Goal: Task Accomplishment & Management: Manage account settings

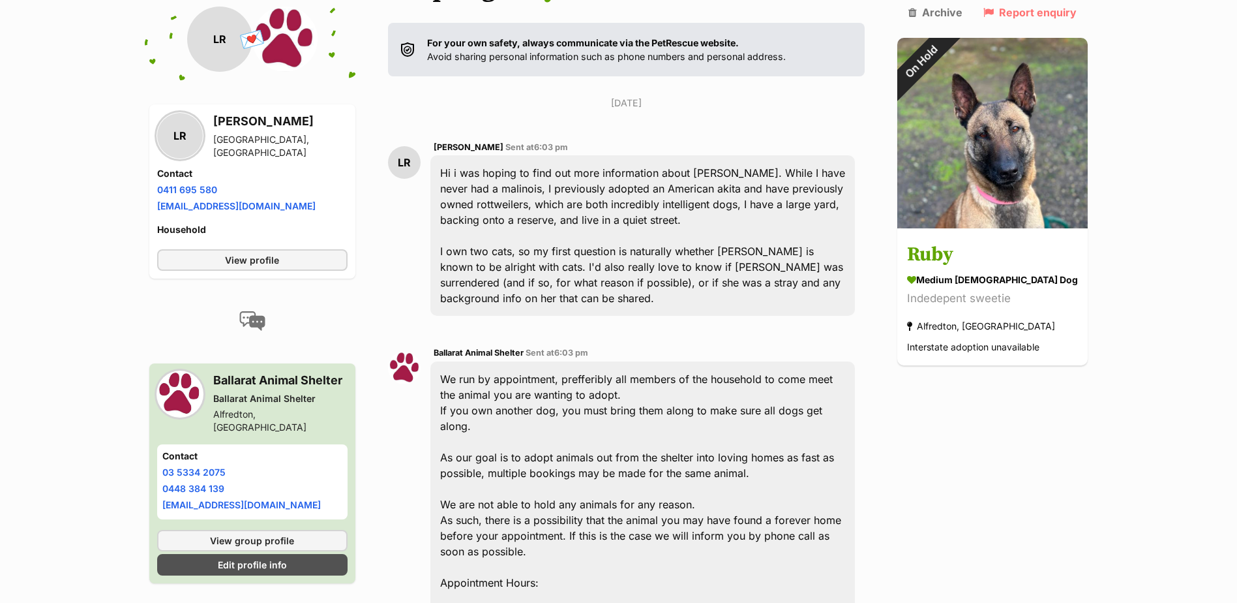
scroll to position [652, 0]
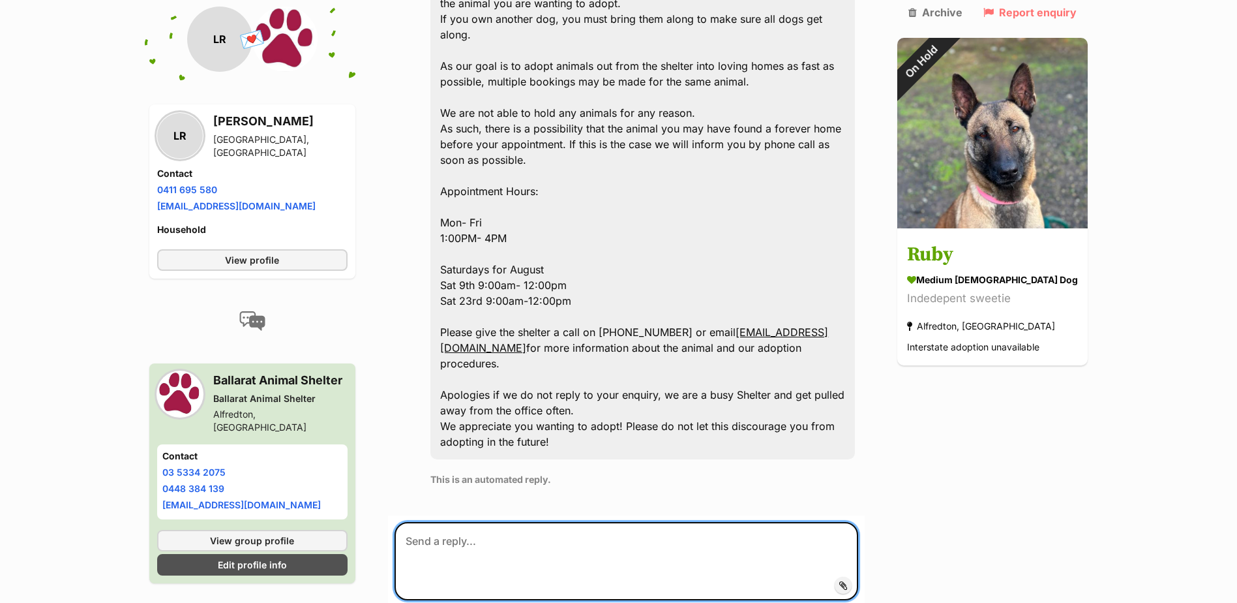
click at [489, 522] on textarea at bounding box center [627, 561] width 464 height 78
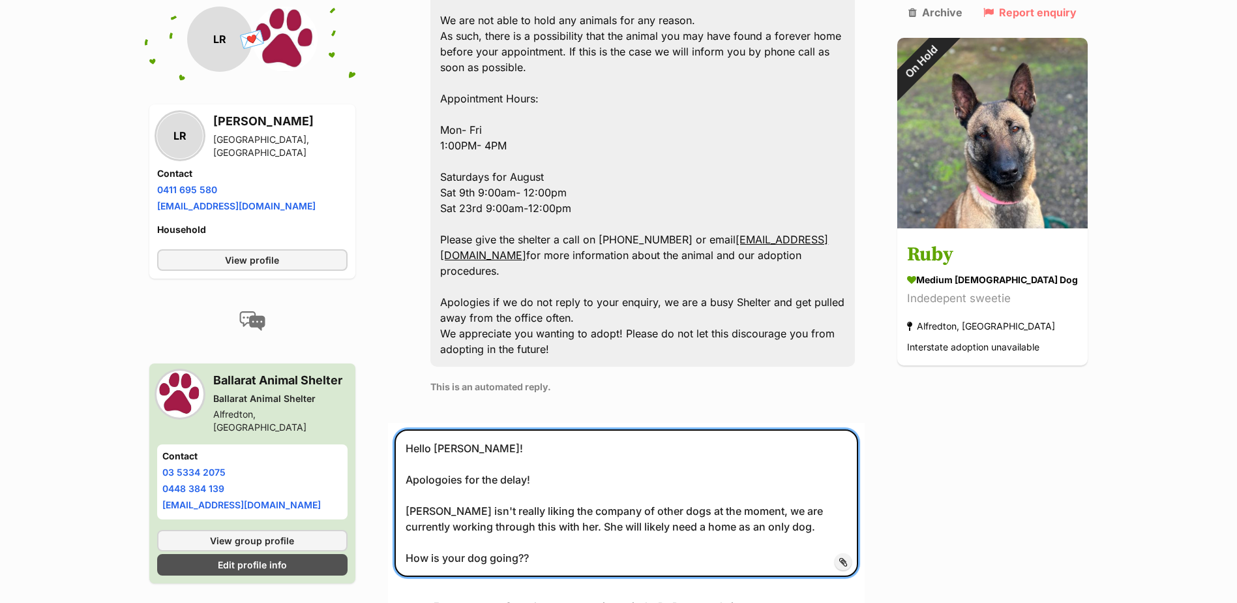
scroll to position [918, 0]
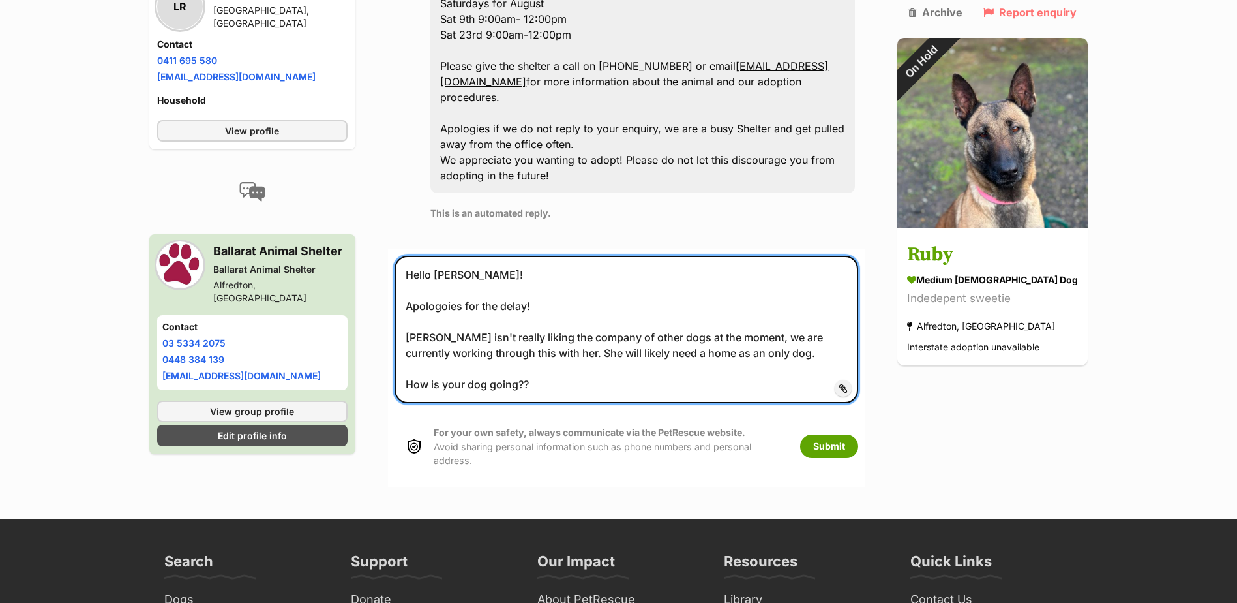
click at [564, 343] on textarea "Hello Linley! Apologoies for the delay! Ruby isn't really liking the company of…" at bounding box center [627, 329] width 464 height 147
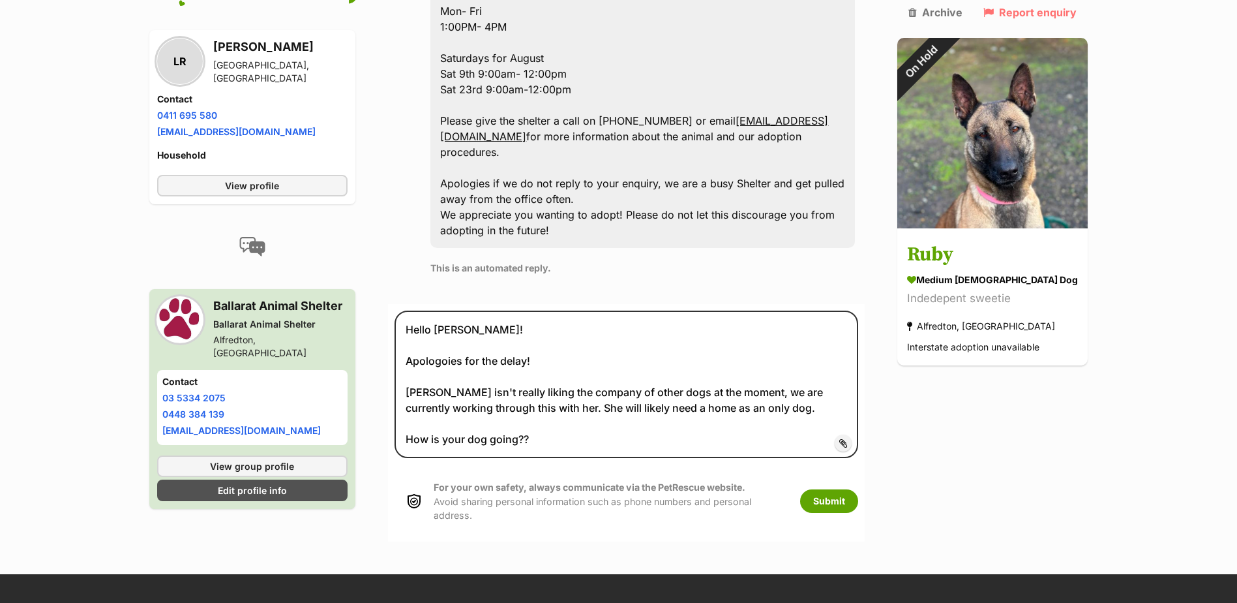
scroll to position [1049, 0]
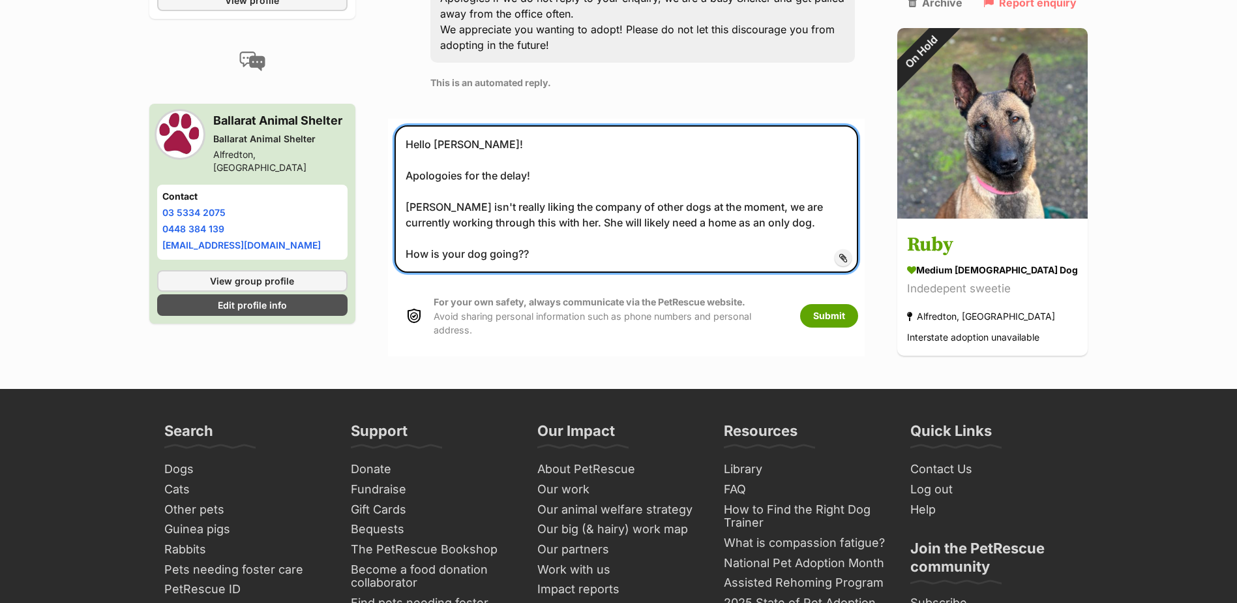
drag, startPoint x: 556, startPoint y: 202, endPoint x: 453, endPoint y: 204, distance: 103.1
click at [453, 204] on textarea "Hello Linley! Apologoies for the delay! Ruby isn't really liking the company of…" at bounding box center [627, 198] width 464 height 147
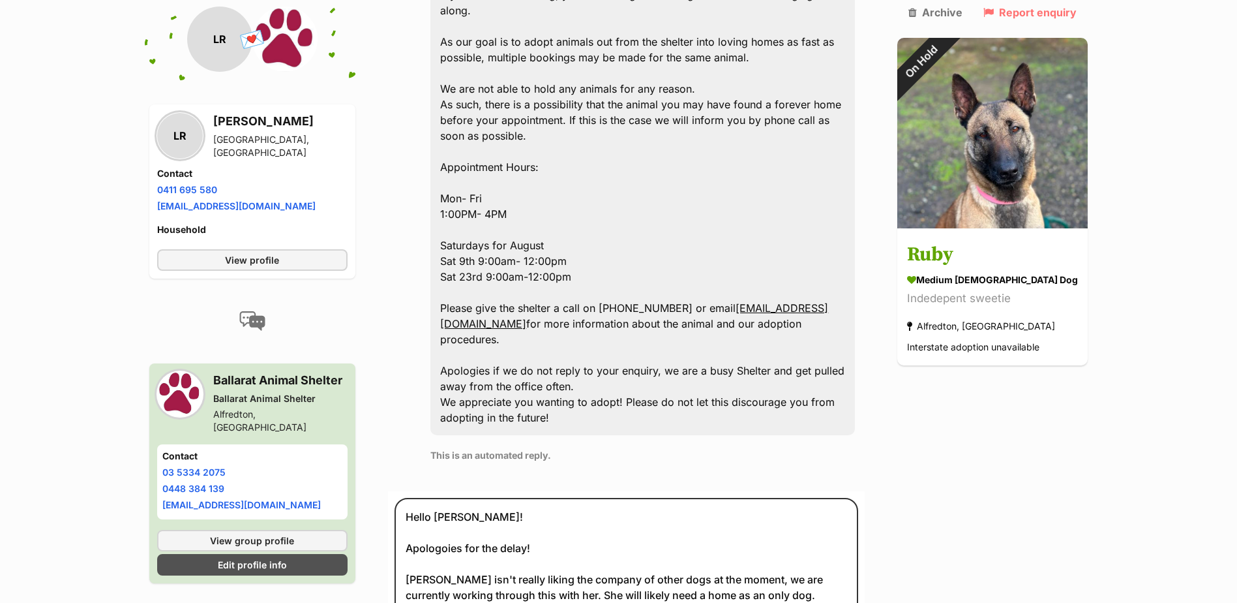
scroll to position [853, 0]
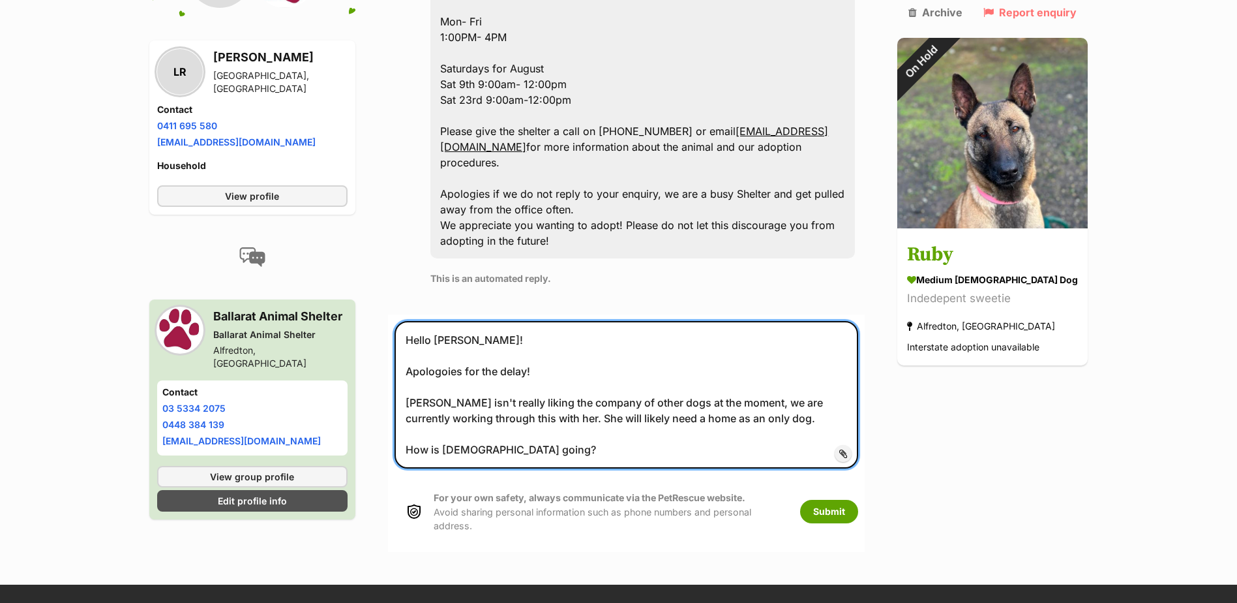
click at [758, 371] on textarea "Hello Linley! Apologoies for the delay! Ruby isn't really liking the company of…" at bounding box center [627, 394] width 464 height 147
click at [543, 403] on textarea "Hello Linley! Apologoies for the delay! Ruby isn't really liking the company of…" at bounding box center [627, 394] width 464 height 147
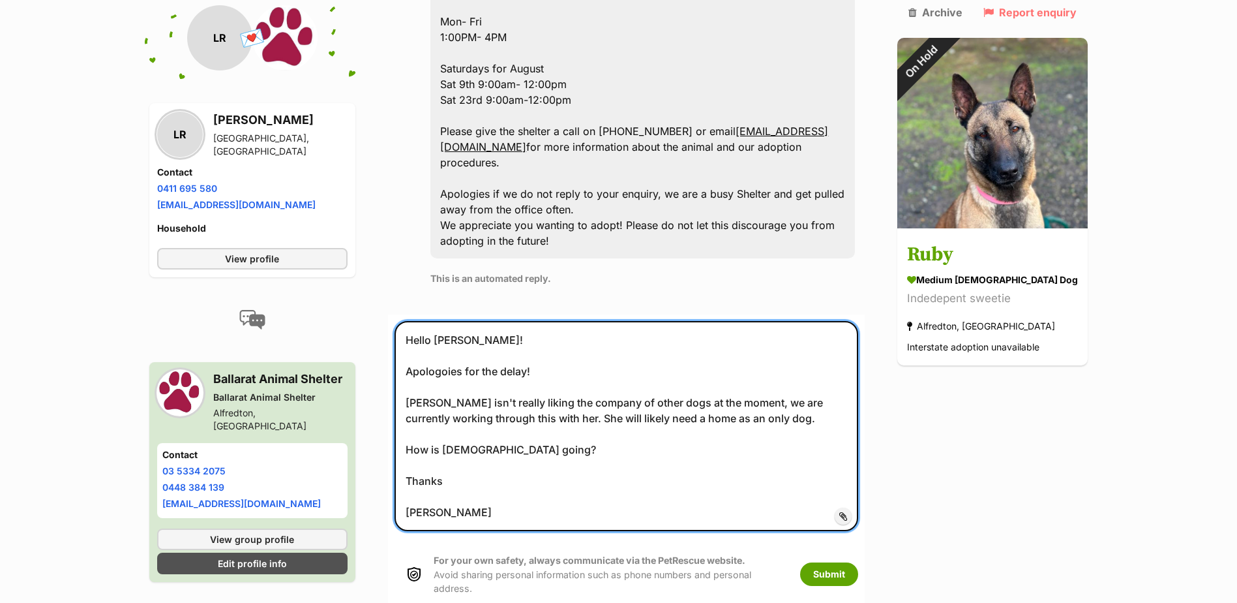
click at [554, 321] on textarea "Hello Linley! Apologoies for the delay! Ruby isn't really liking the company of…" at bounding box center [627, 426] width 464 height 210
type textarea "Hello Linley! Apologoies for the delay! Ruby isn't really liking the company of…"
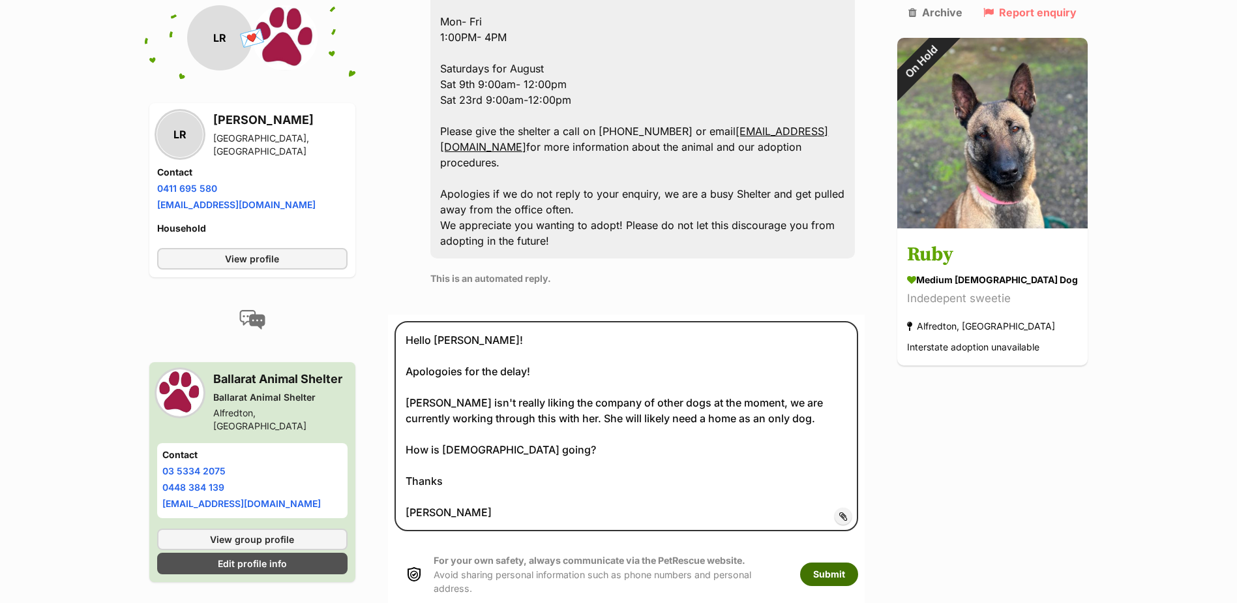
click at [850, 562] on button "Submit" at bounding box center [829, 573] width 58 height 23
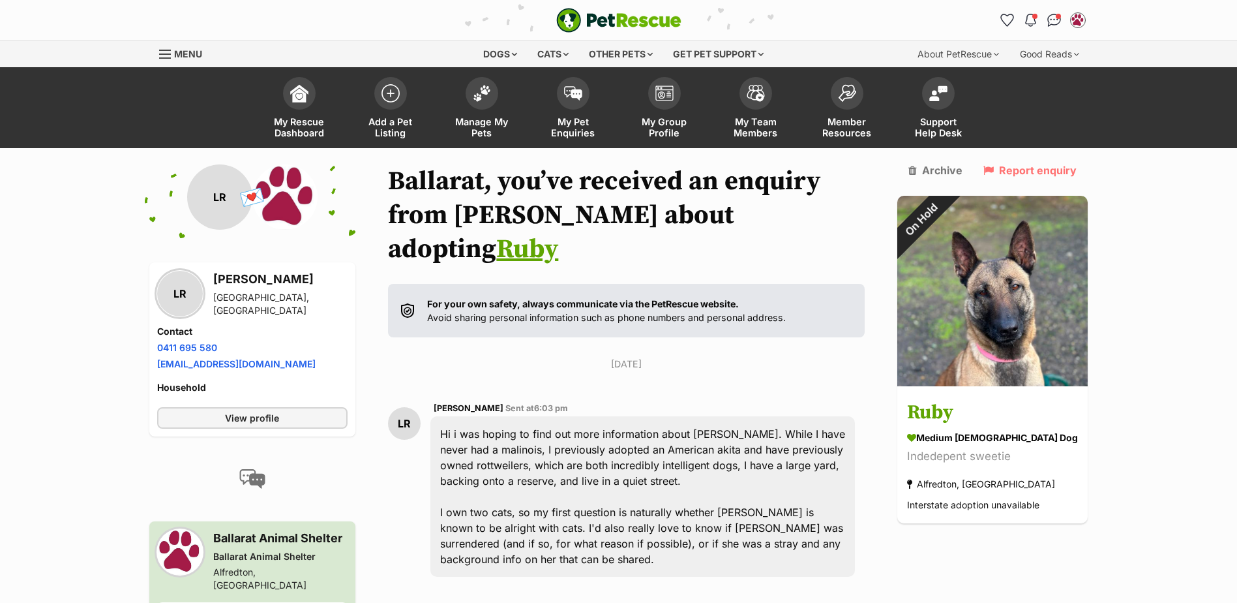
drag, startPoint x: 500, startPoint y: 110, endPoint x: 1129, endPoint y: 226, distance: 640.0
click at [500, 110] on link "Manage My Pets" at bounding box center [481, 109] width 91 height 78
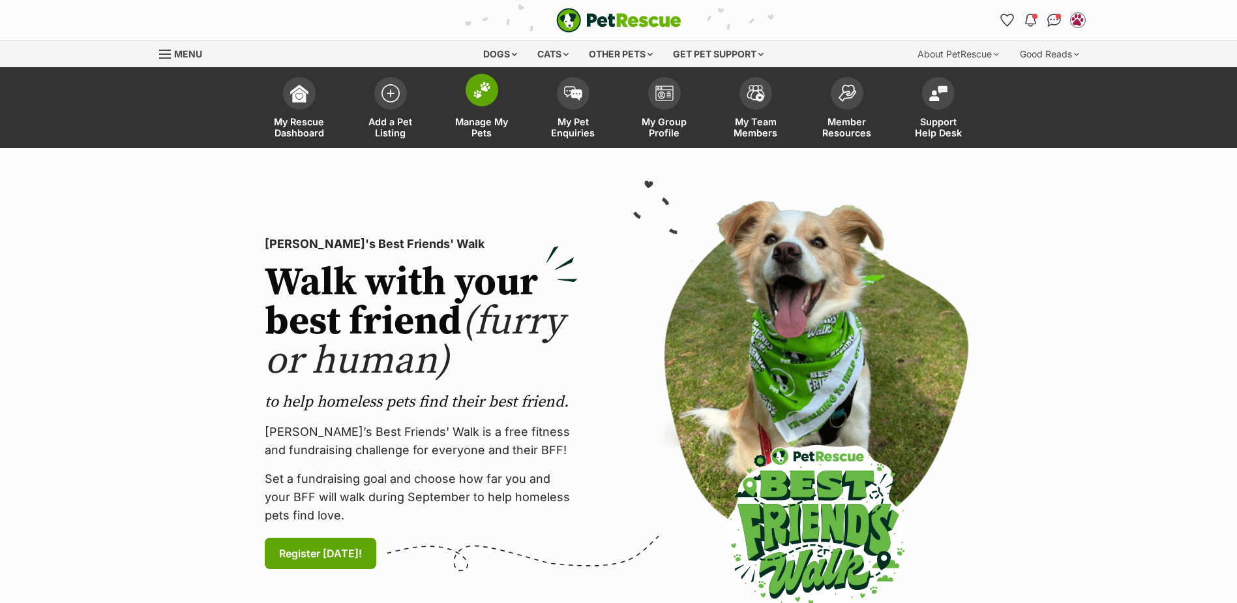
drag, startPoint x: 477, startPoint y: 108, endPoint x: 482, endPoint y: 129, distance: 22.0
click at [477, 108] on link "Manage My Pets" at bounding box center [481, 109] width 91 height 78
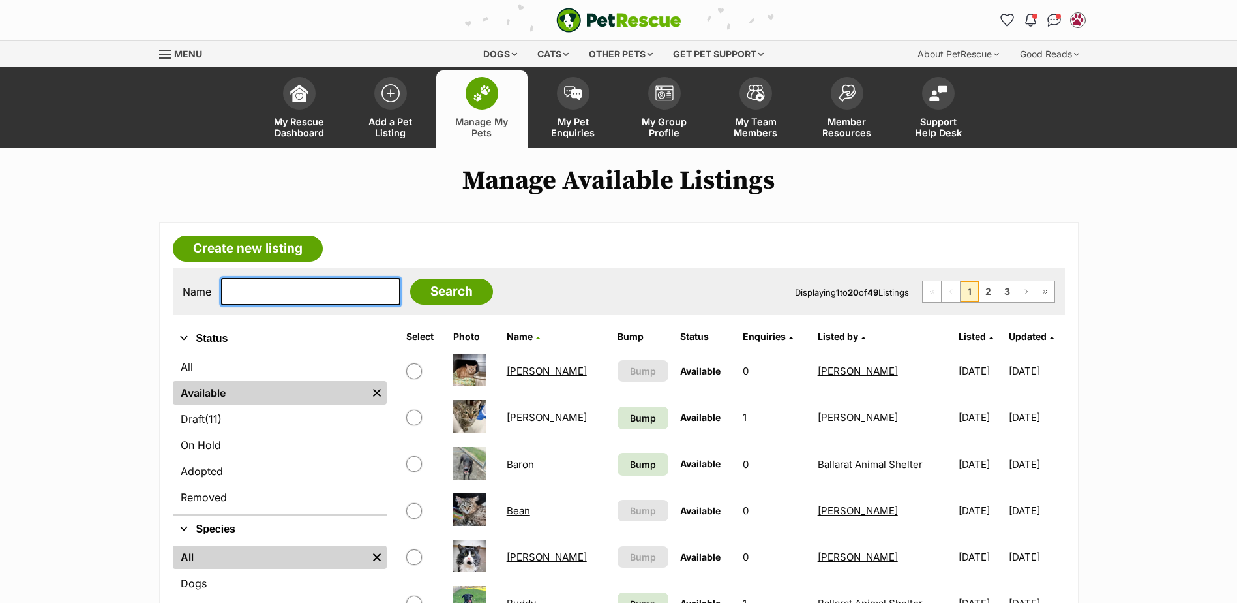
click at [294, 297] on input "text" at bounding box center [310, 291] width 179 height 27
type input "rona"
click at [410, 279] on input "Search" at bounding box center [451, 292] width 83 height 26
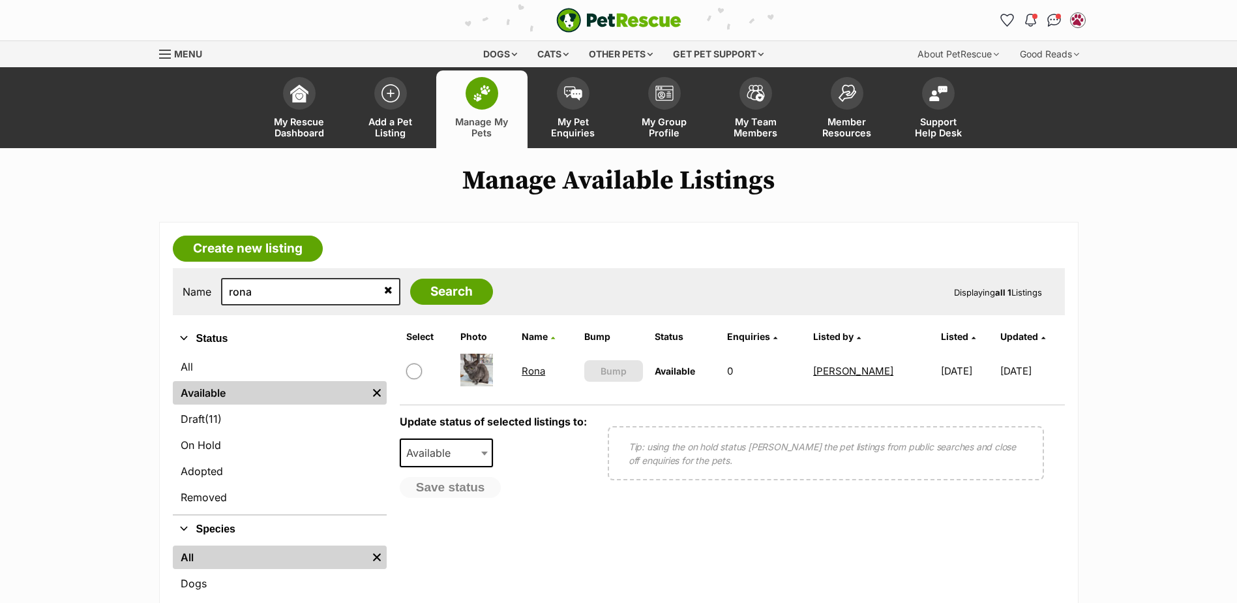
click at [534, 365] on link "Rona" at bounding box center [533, 371] width 23 height 12
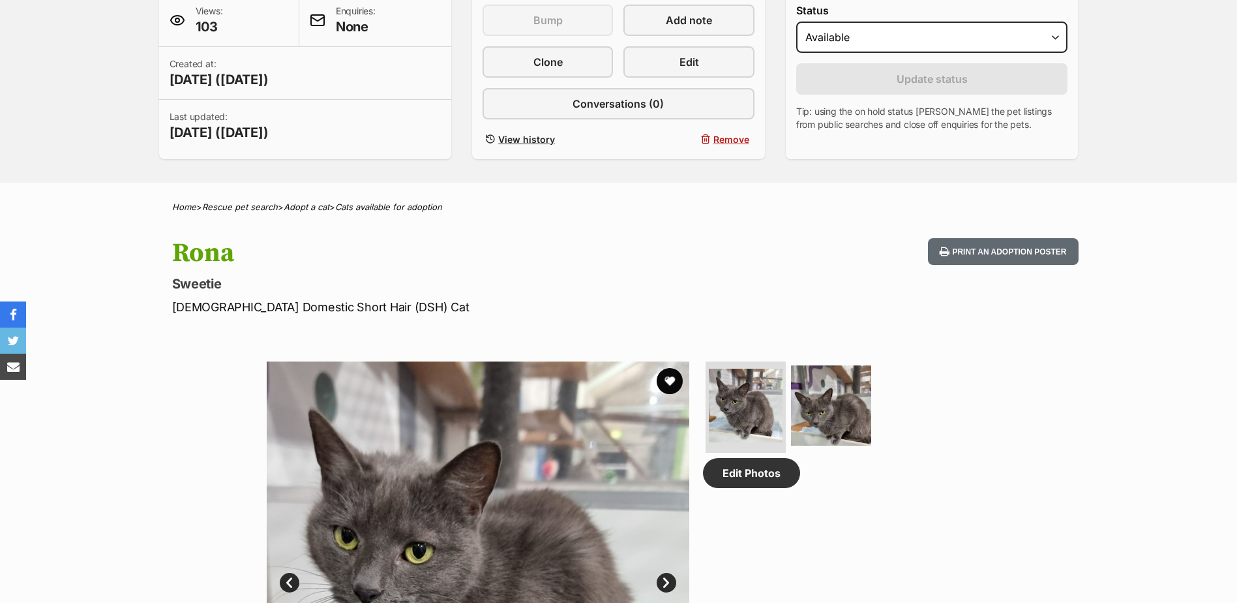
scroll to position [65, 0]
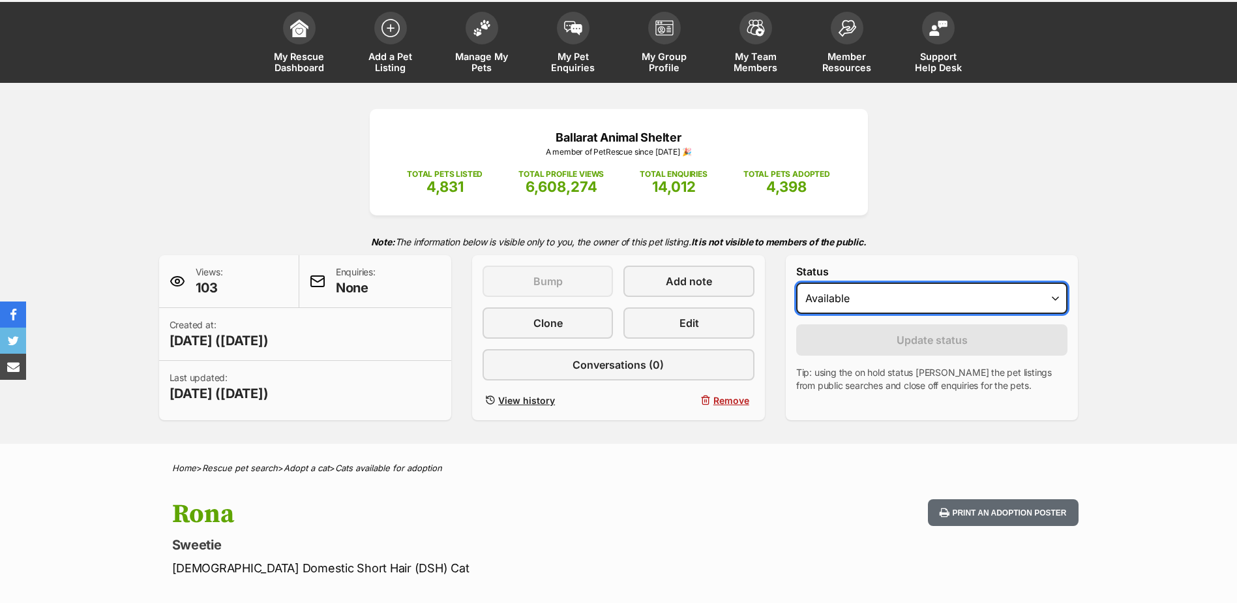
click at [865, 301] on select "Draft Available On hold Adopted" at bounding box center [932, 297] width 272 height 31
select select "on_hold"
click at [796, 282] on select "Draft Available On hold Adopted" at bounding box center [932, 297] width 272 height 31
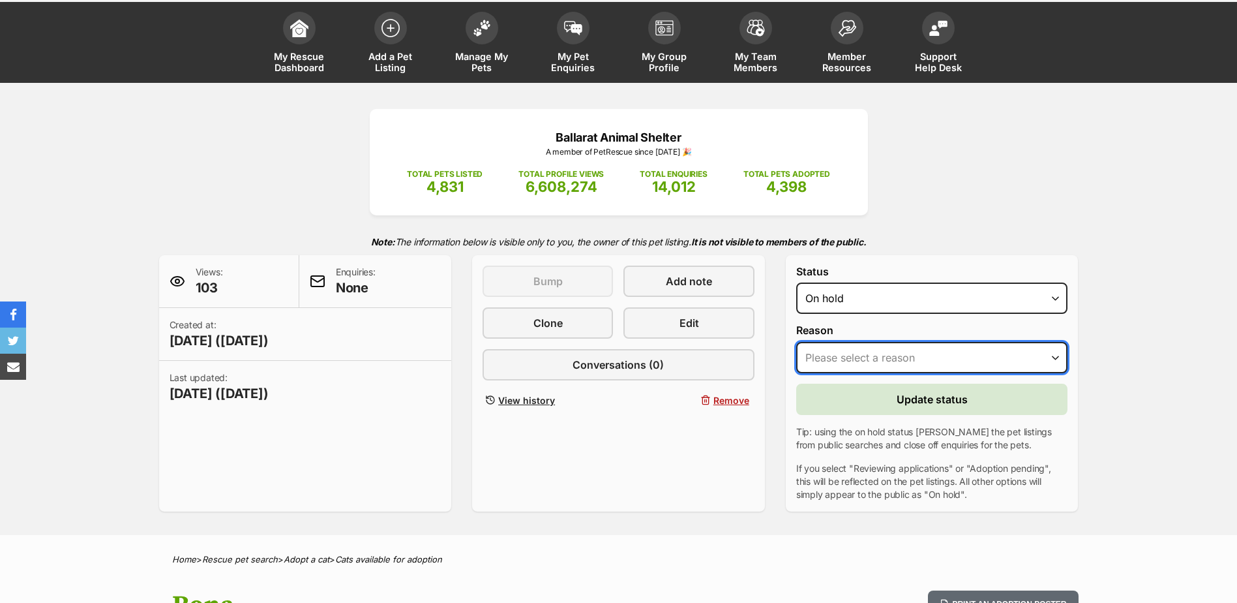
click at [872, 371] on select "Please select a reason Medical reasons Reviewing applications Adoption pending …" at bounding box center [932, 357] width 272 height 31
select select "reviewing_applications"
click at [796, 342] on select "Please select a reason Medical reasons Reviewing applications Adoption pending …" at bounding box center [932, 357] width 272 height 31
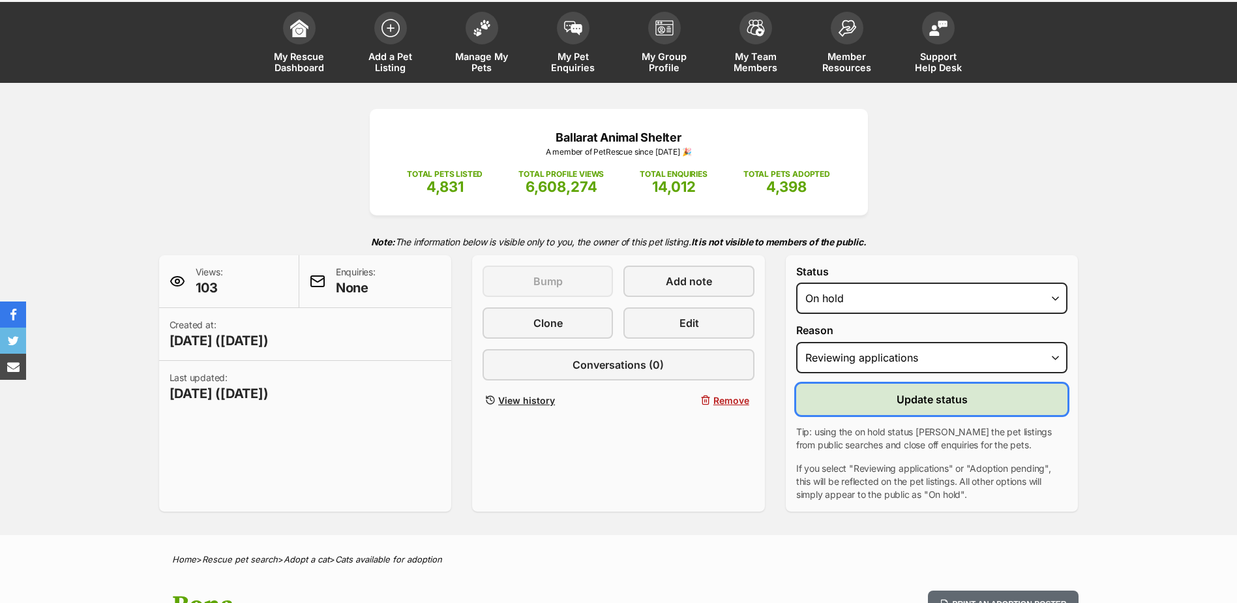
click at [893, 414] on button "Update status" at bounding box center [932, 399] width 272 height 31
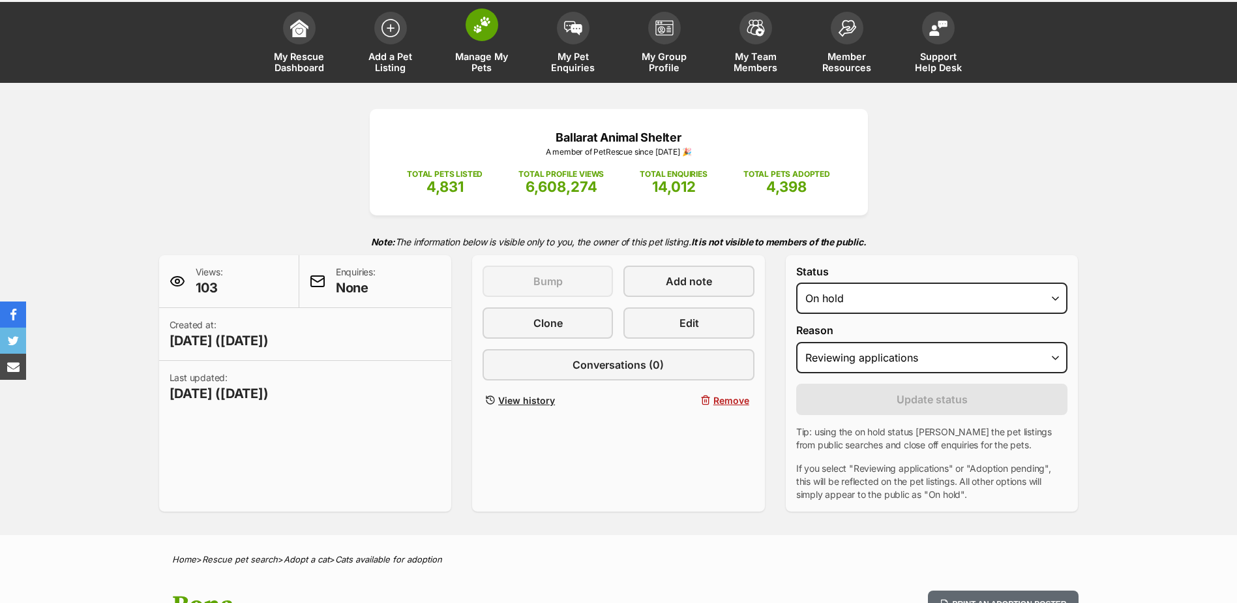
click at [473, 19] on img at bounding box center [482, 24] width 18 height 17
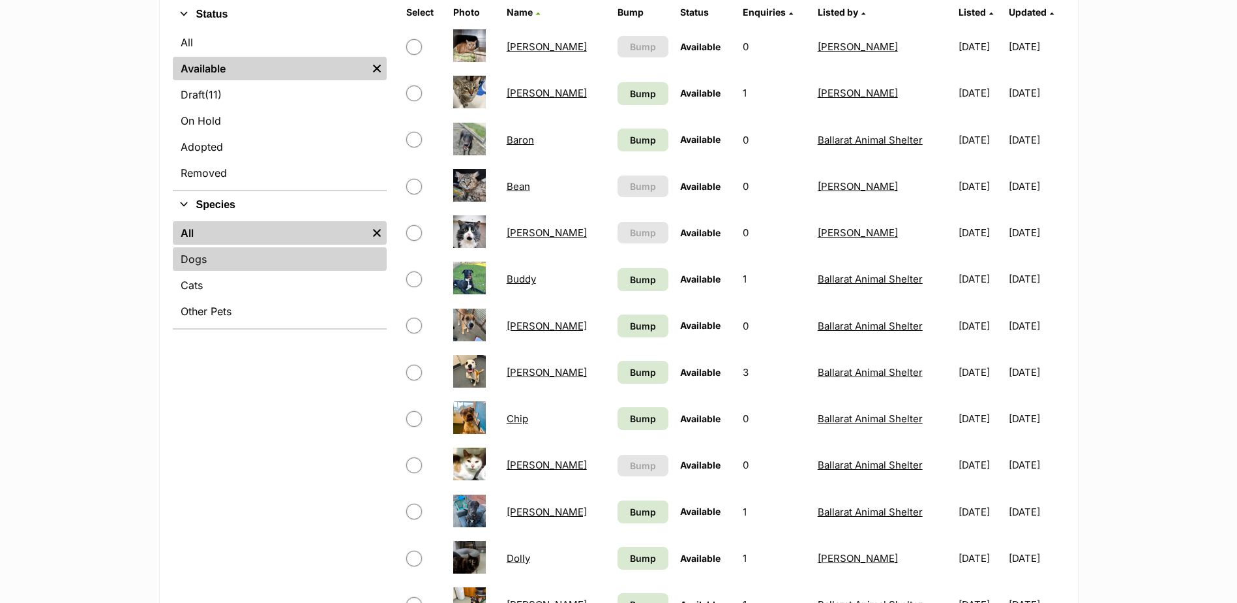
scroll to position [326, 0]
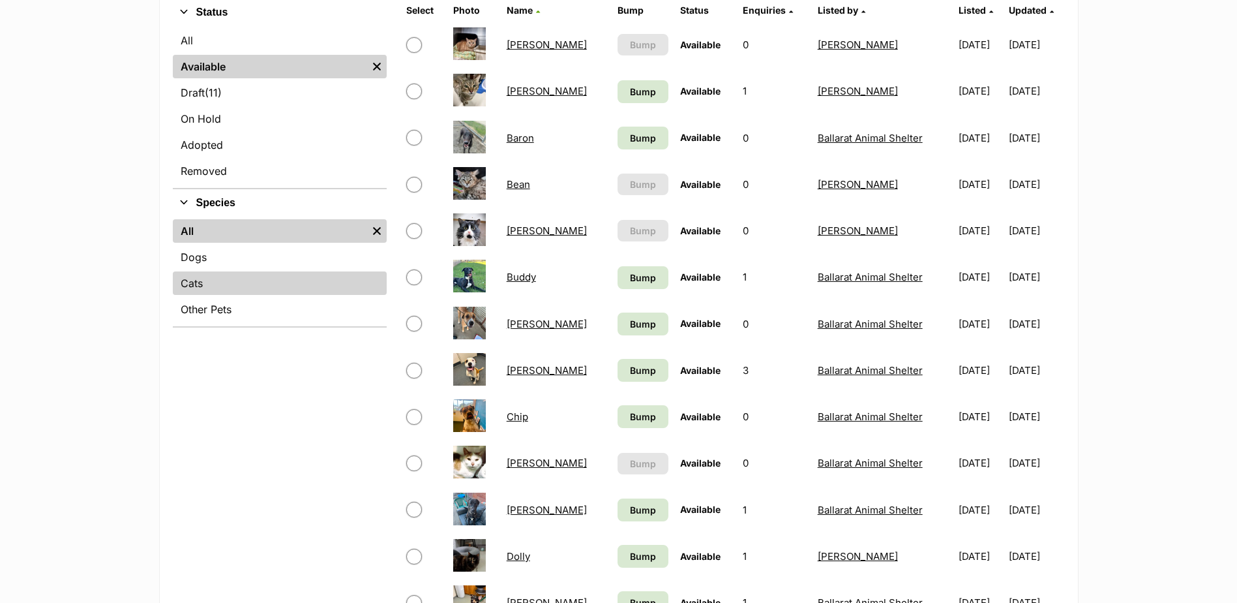
click at [213, 277] on link "Cats" at bounding box center [280, 282] width 214 height 23
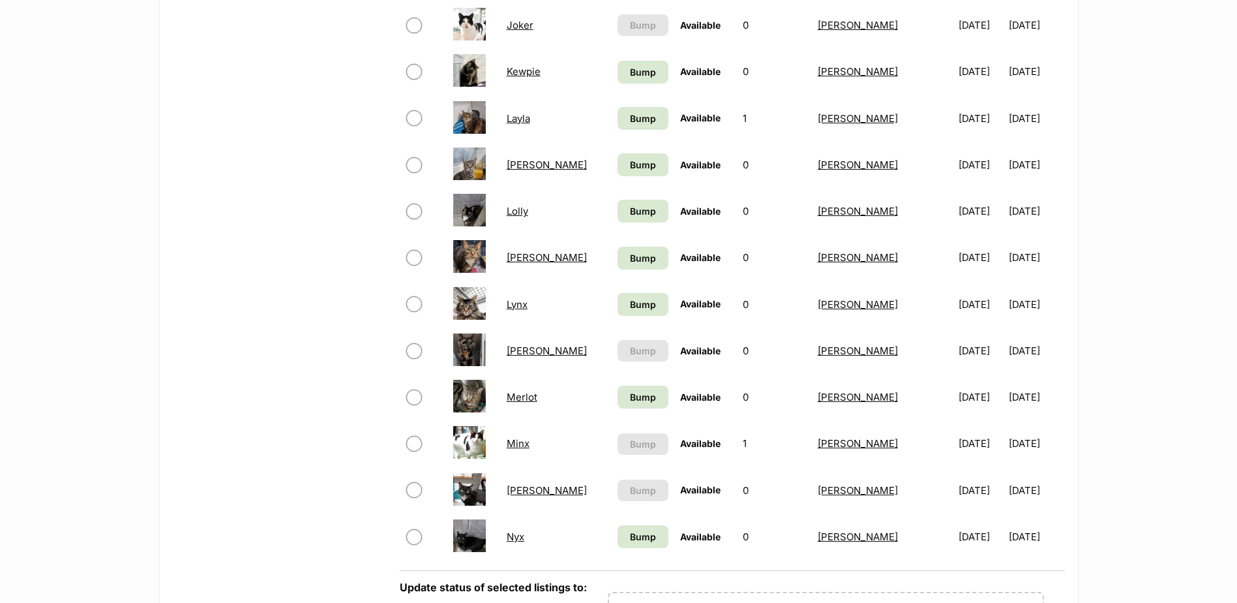
scroll to position [1109, 0]
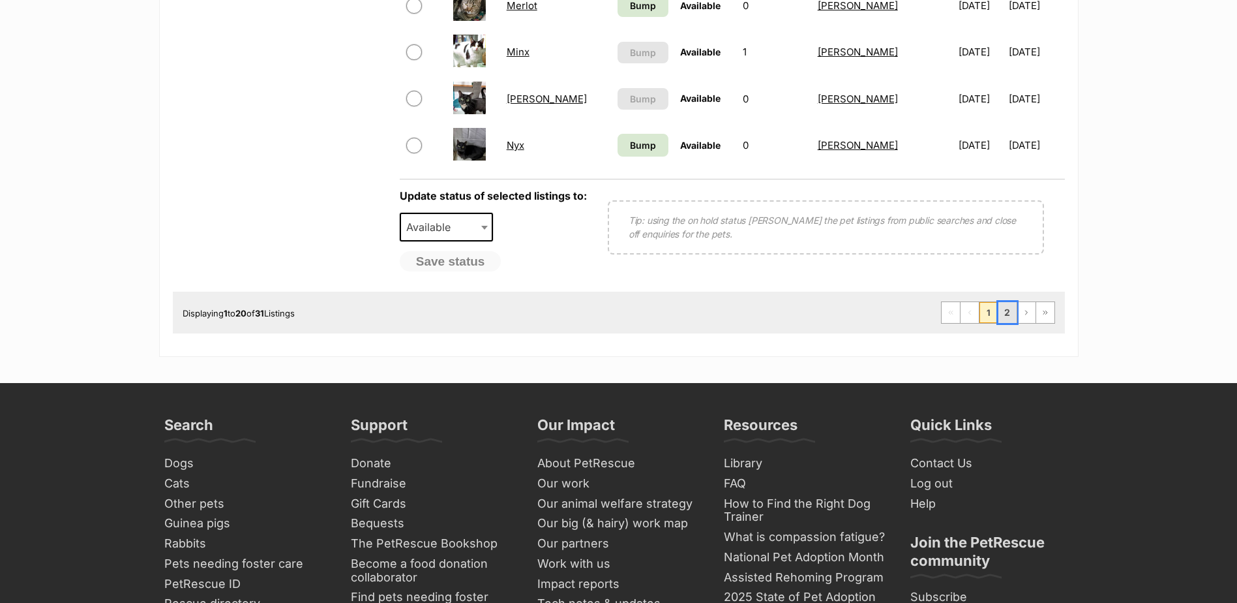
click at [1006, 317] on link "2" at bounding box center [1008, 312] width 18 height 21
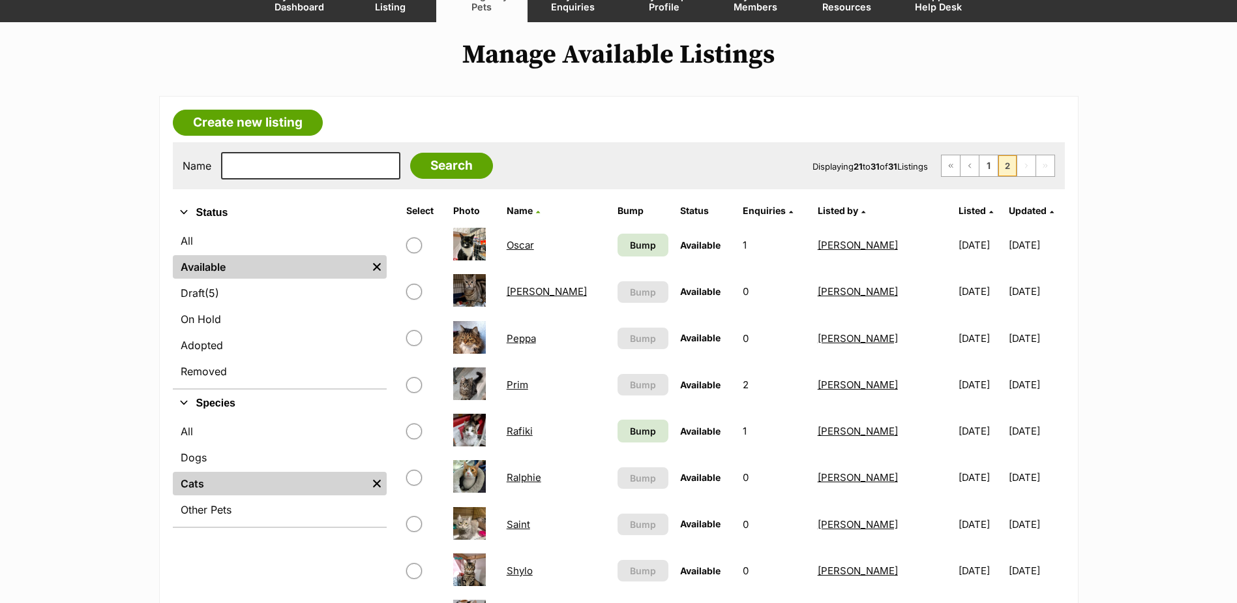
scroll to position [326, 0]
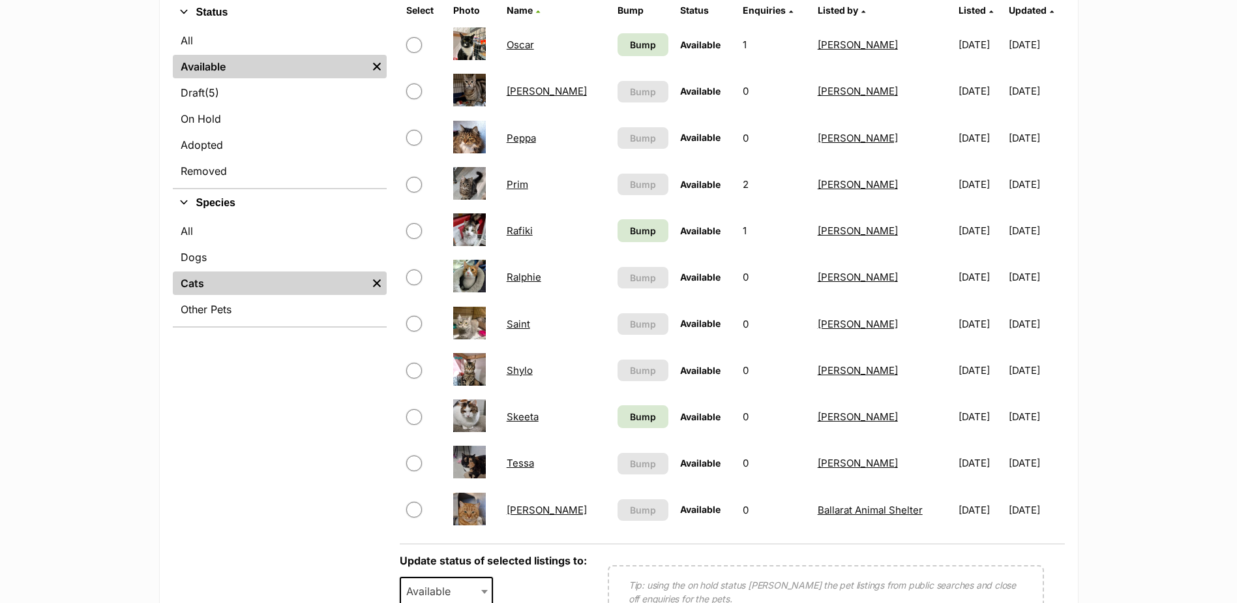
click at [515, 324] on link "Saint" at bounding box center [518, 324] width 23 height 12
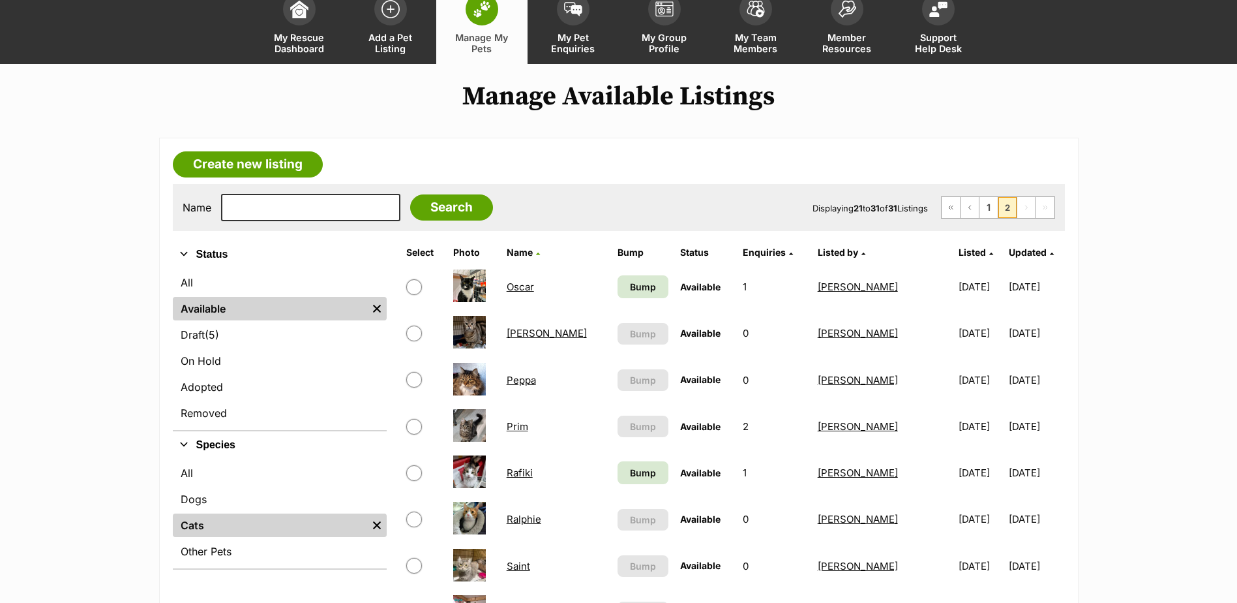
scroll to position [196, 0]
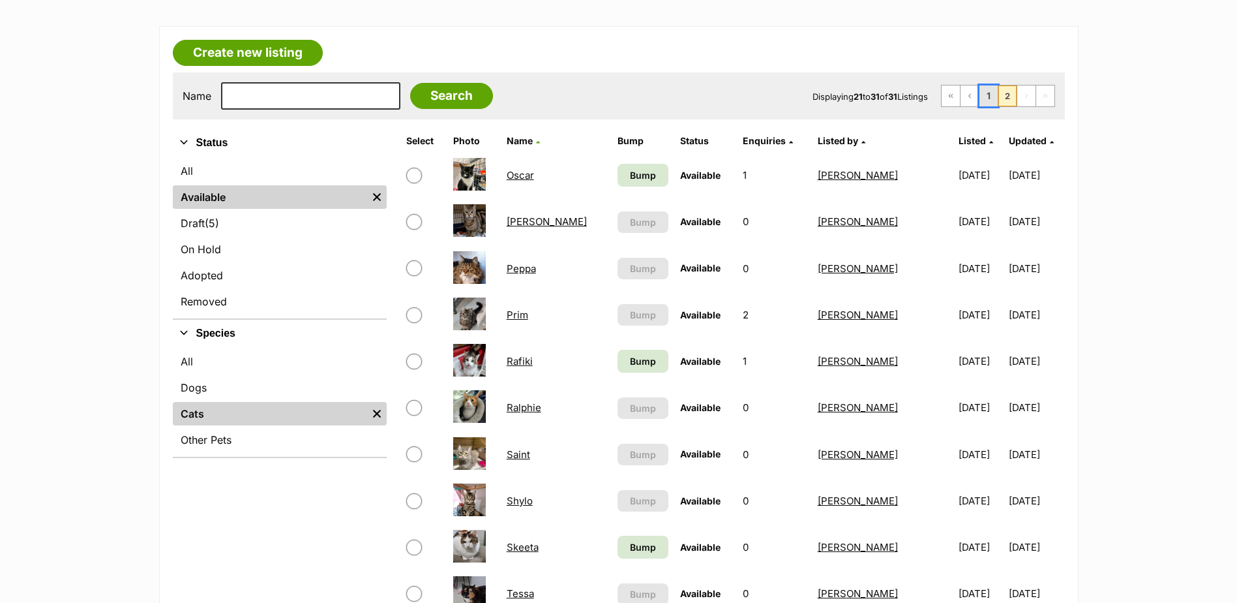
click at [994, 101] on link "1" at bounding box center [989, 95] width 18 height 21
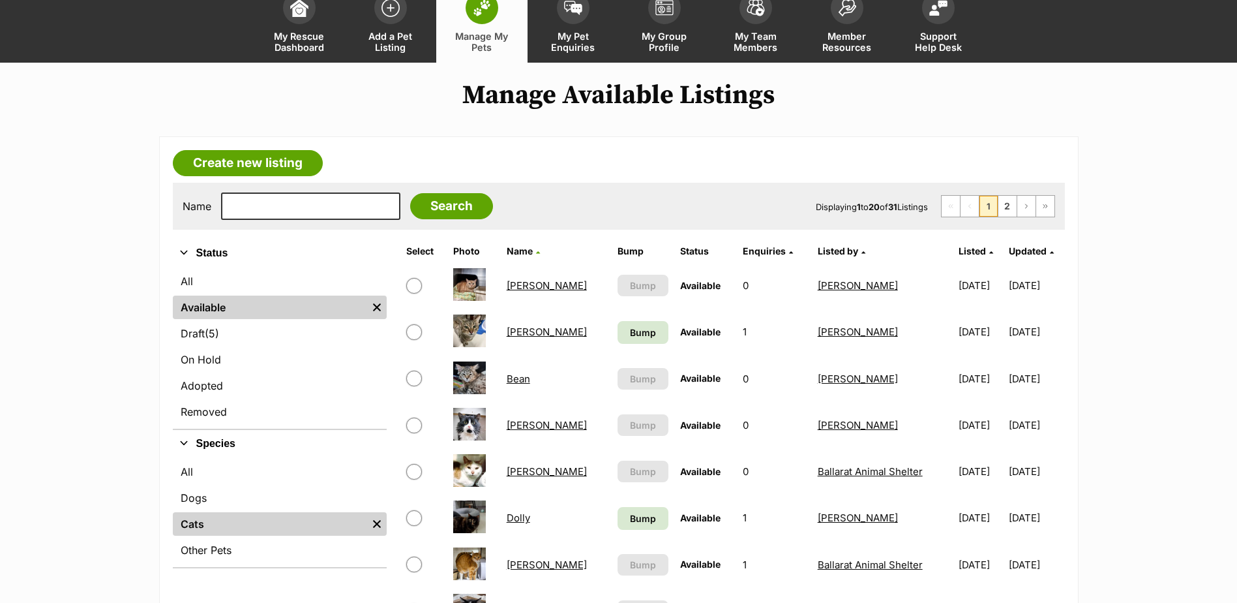
scroll to position [326, 0]
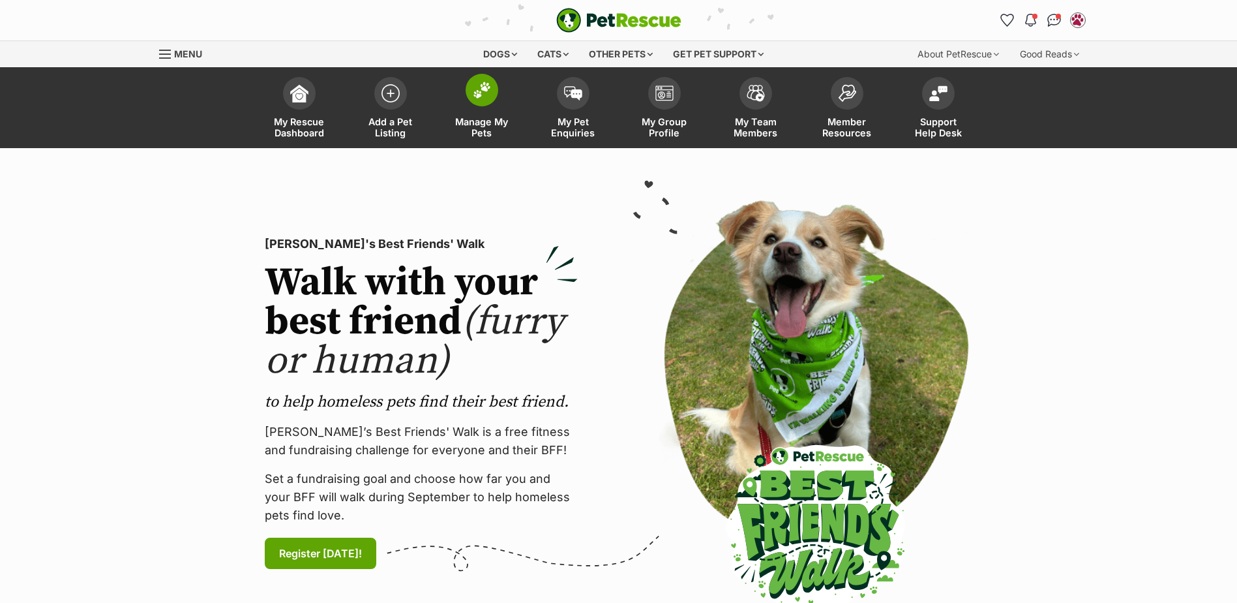
click at [456, 101] on link "Manage My Pets" at bounding box center [481, 109] width 91 height 78
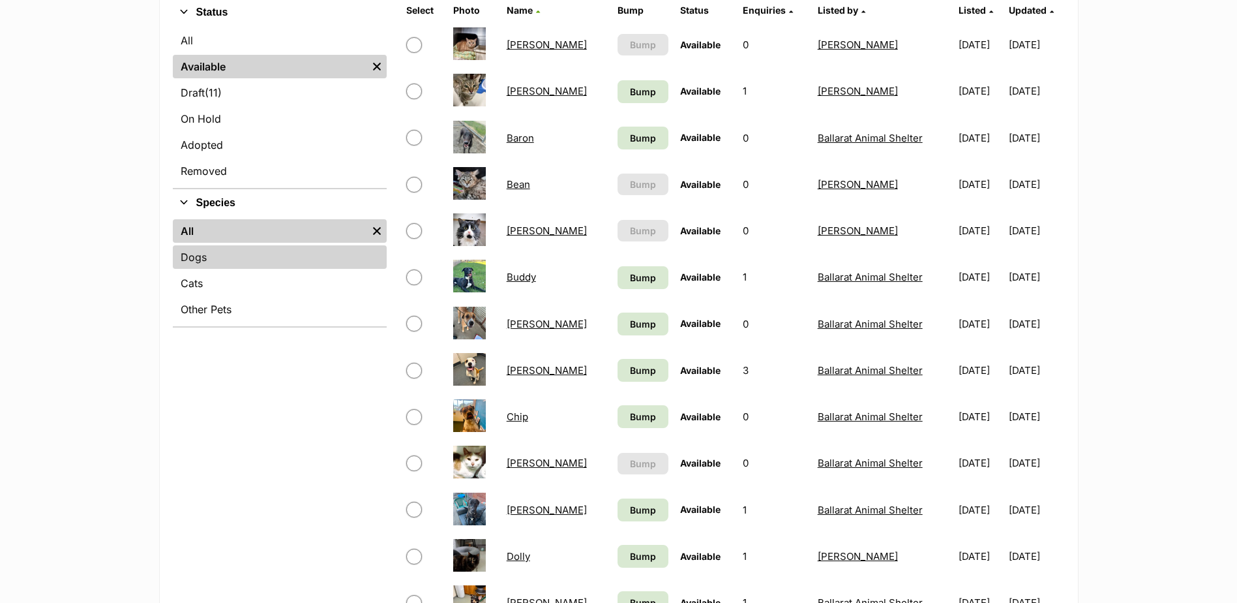
click at [228, 259] on link "Dogs" at bounding box center [280, 256] width 214 height 23
click at [267, 260] on link "Dogs" at bounding box center [280, 256] width 214 height 23
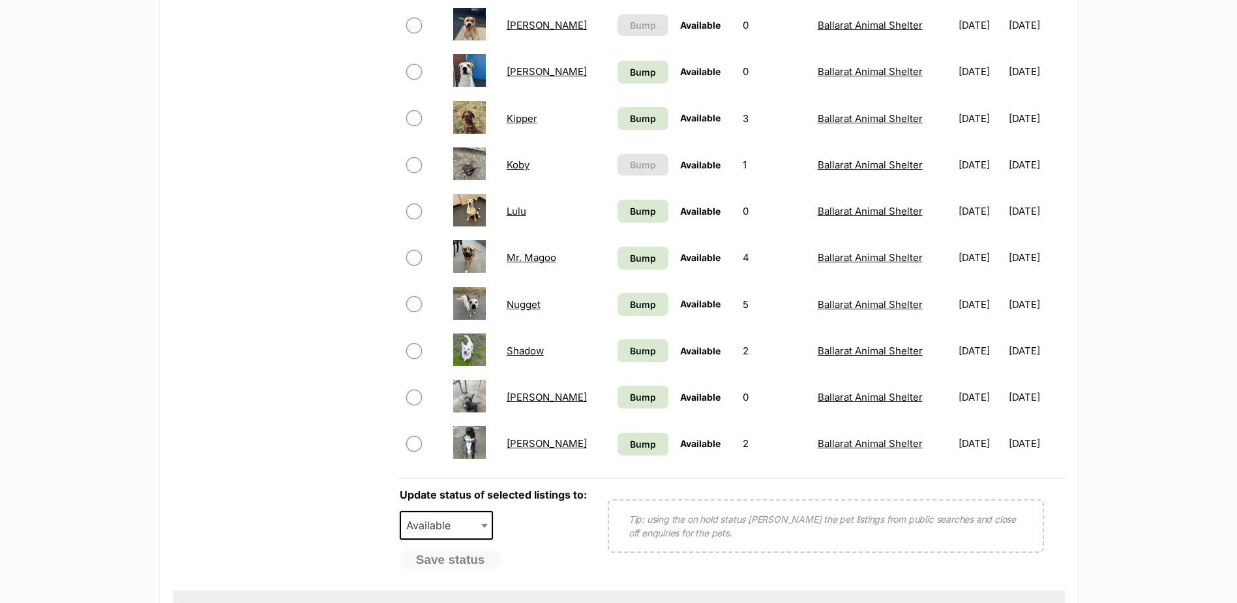
scroll to position [978, 0]
